Goal: Task Accomplishment & Management: Complete application form

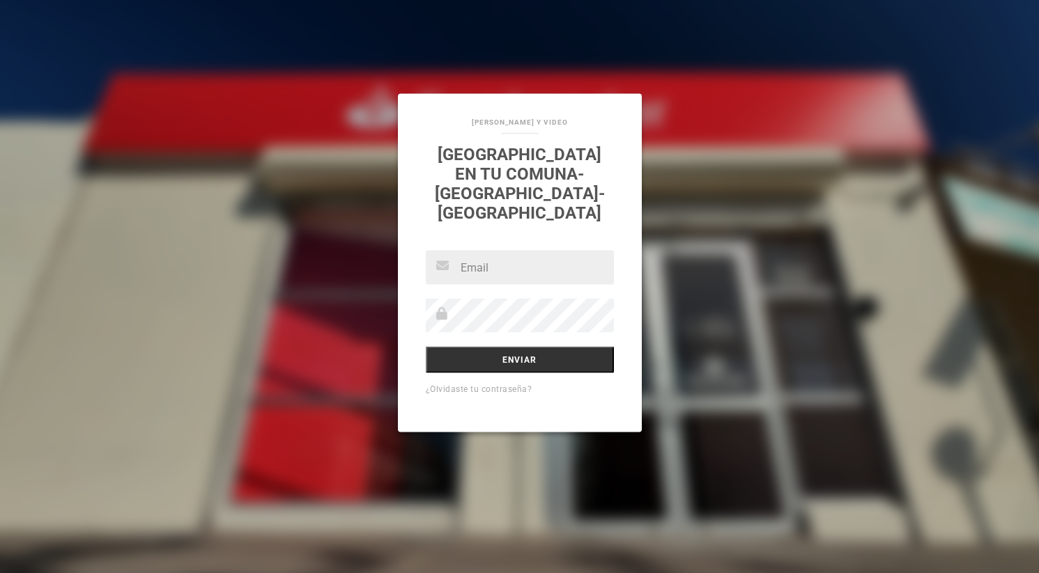
click at [706, 238] on div "[PERSON_NAME] Y VIDEO [GEOGRAPHIC_DATA] en tu comuna-[GEOGRAPHIC_DATA]-[GEOGRAP…" at bounding box center [519, 286] width 1039 height 573
click at [469, 262] on input "text" at bounding box center [520, 268] width 188 height 34
type input "[PERSON_NAME][EMAIL_ADDRESS][DOMAIN_NAME]"
click at [665, 276] on div "[PERSON_NAME] Y VIDEO [GEOGRAPHIC_DATA] en tu comuna-[GEOGRAPHIC_DATA]-[GEOGRAP…" at bounding box center [519, 286] width 1039 height 573
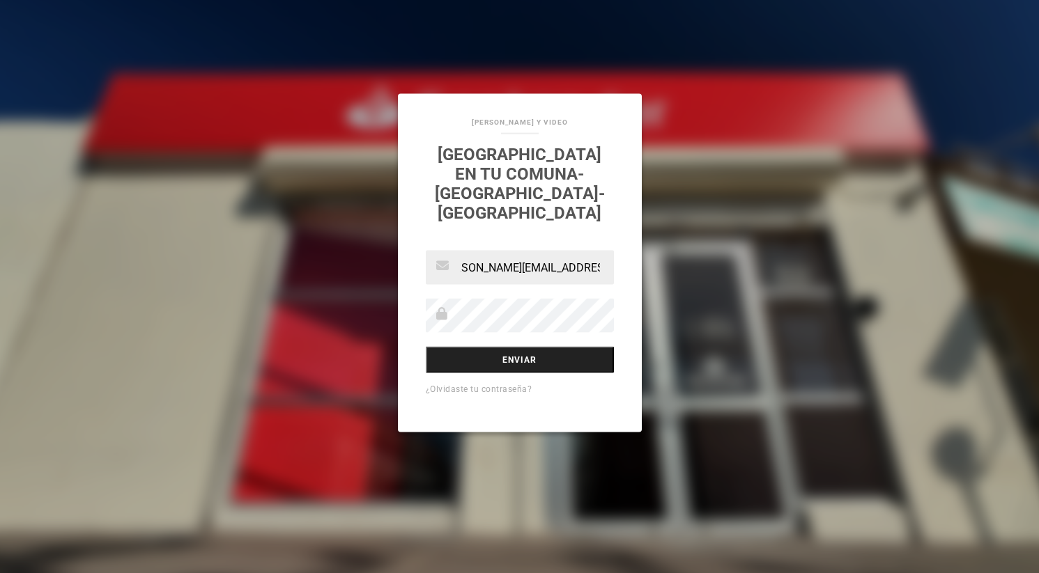
click at [514, 350] on input "Enviar" at bounding box center [520, 360] width 188 height 26
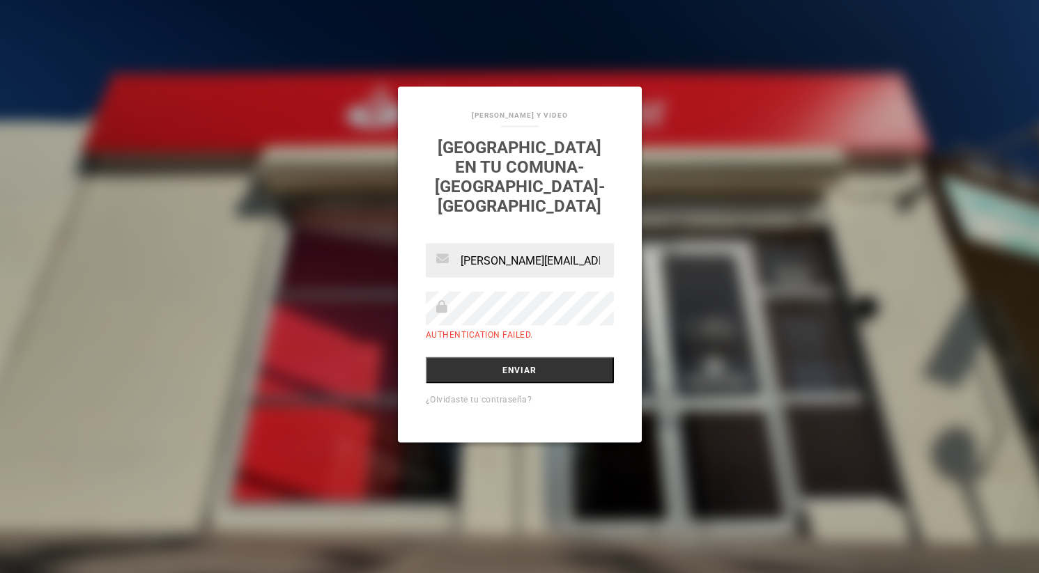
click at [603, 54] on div "SANDRA SOTO_FOTOGRAFIAS Y VIDEO SANTANDER en tu comuna-Alto Hospicio-Iquique ma…" at bounding box center [519, 286] width 1039 height 573
